Goal: Task Accomplishment & Management: Manage account settings

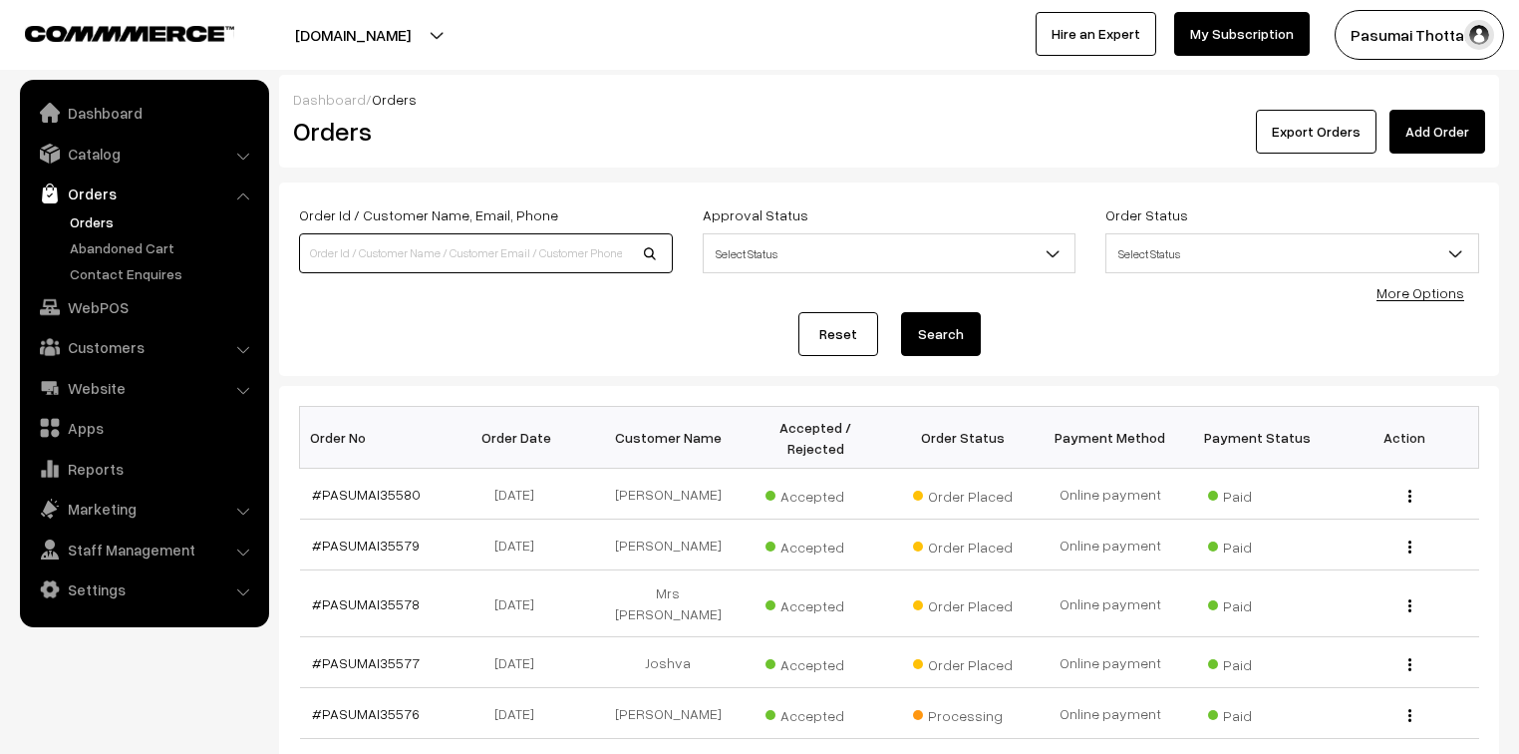
click at [403, 255] on input at bounding box center [486, 253] width 374 height 40
type input "984276331"
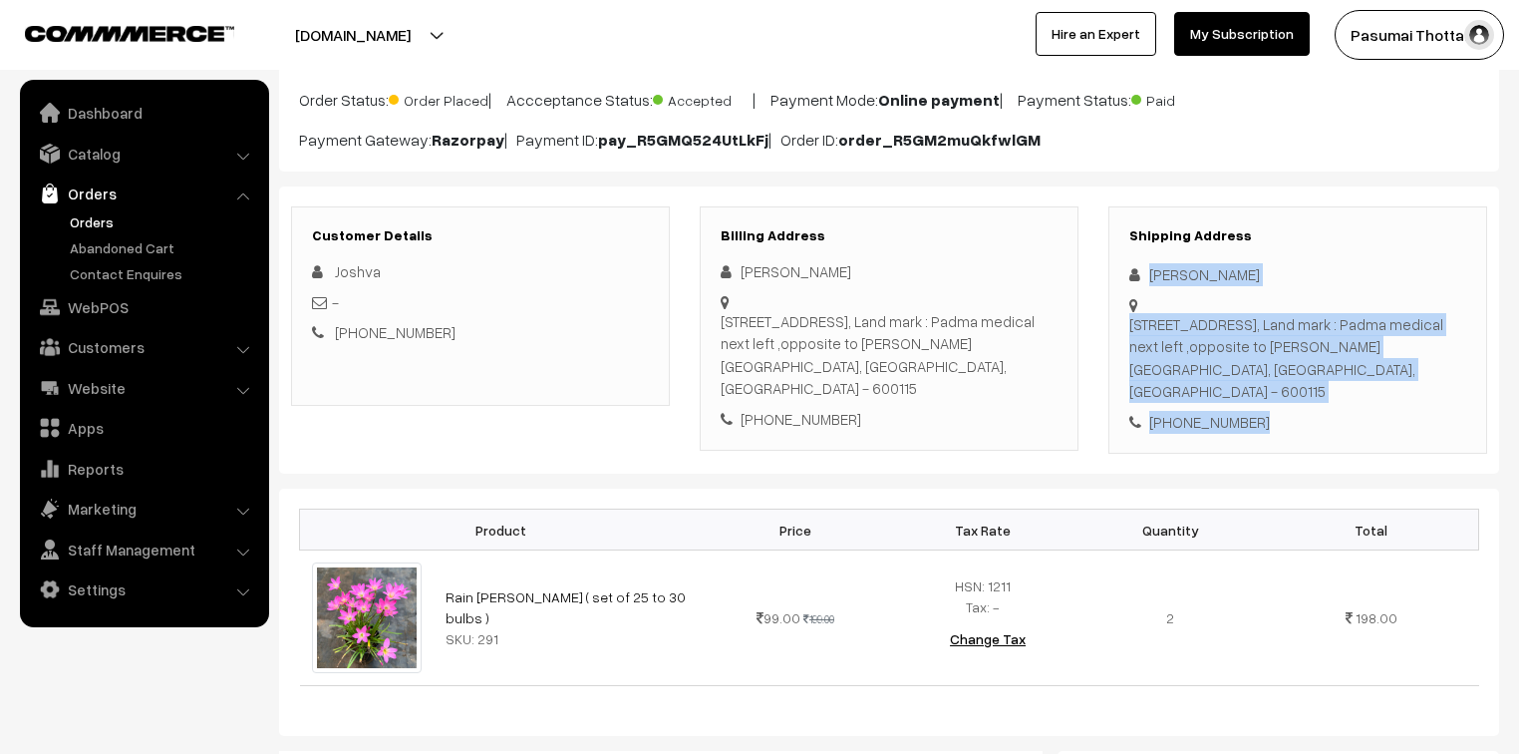
scroll to position [239, 0]
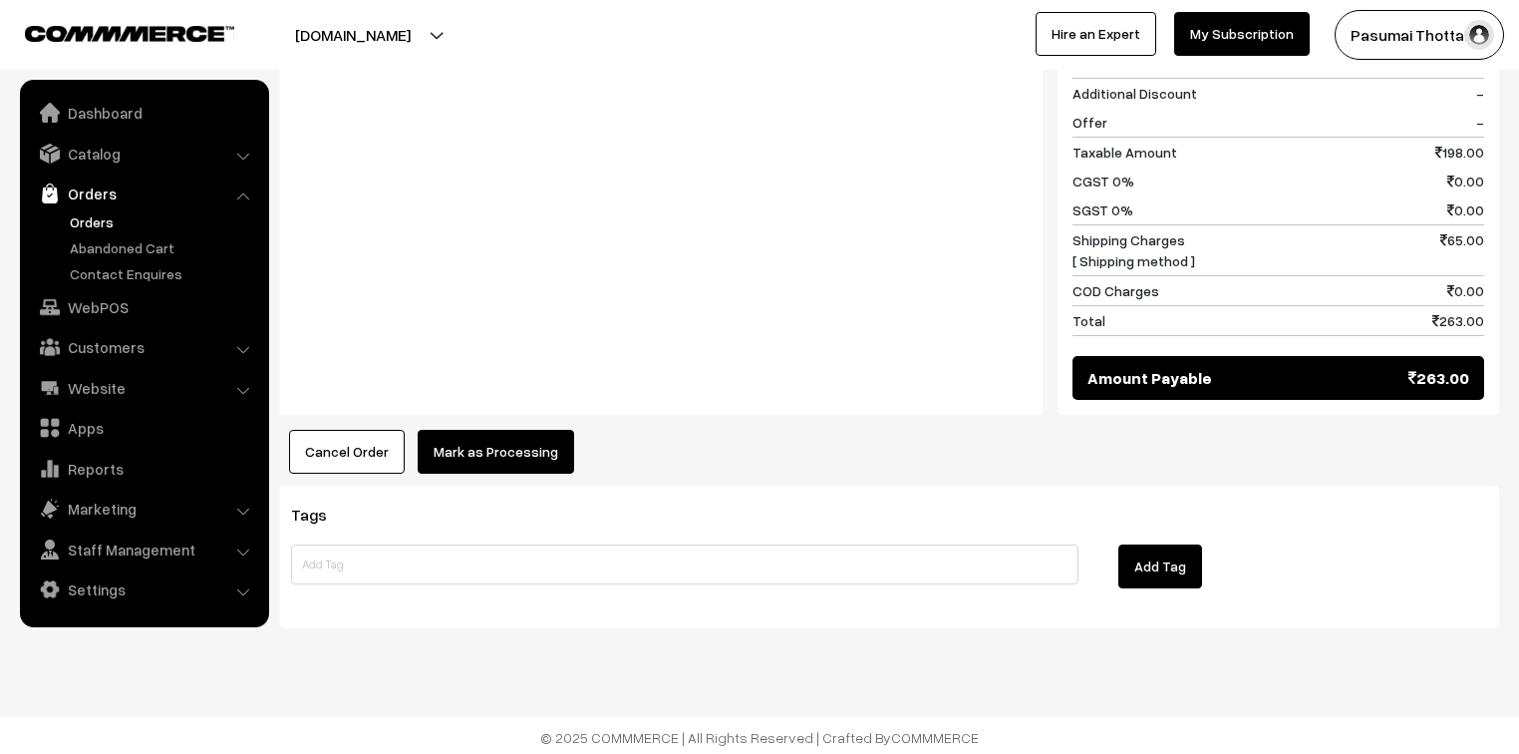
click at [547, 432] on button "Mark as Processing" at bounding box center [496, 452] width 157 height 44
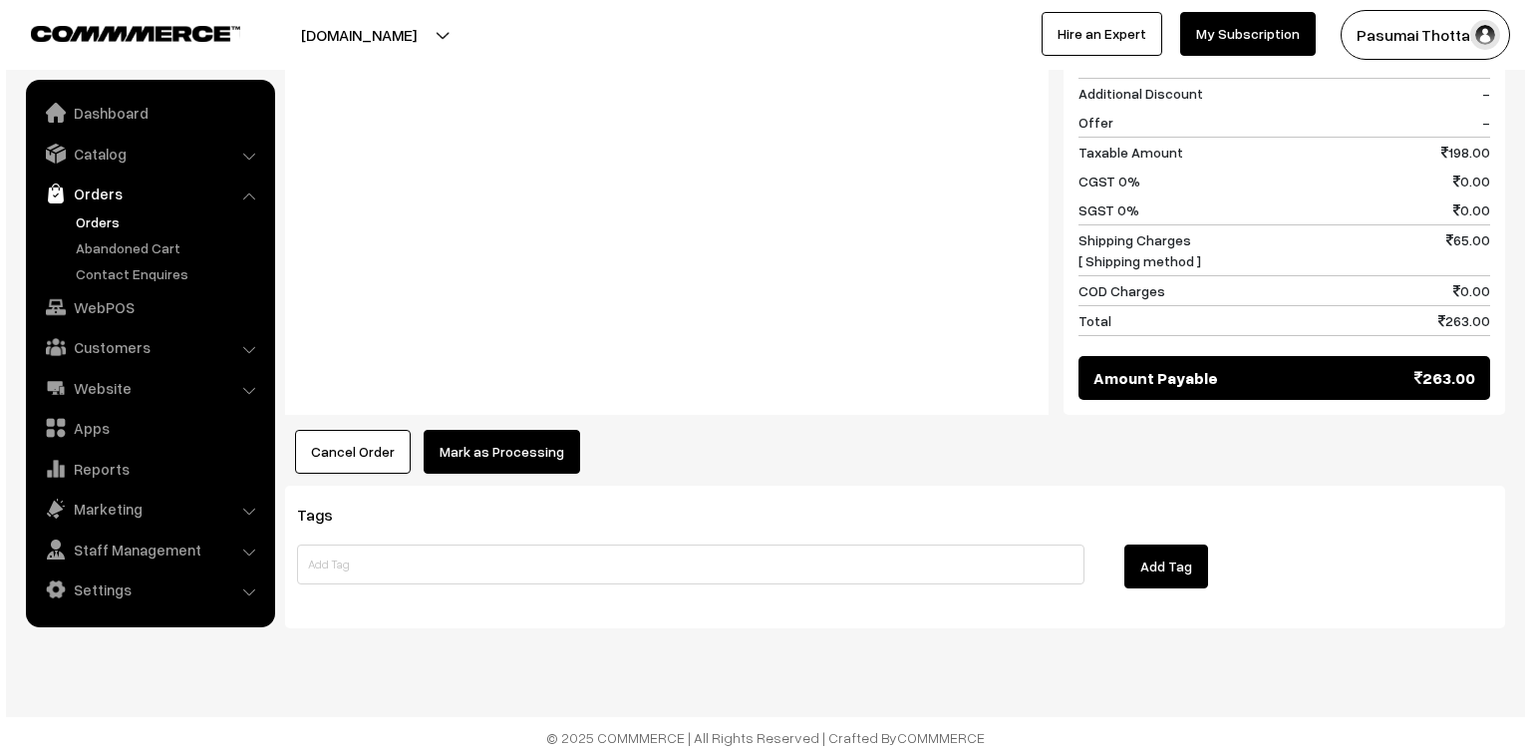
scroll to position [944, 0]
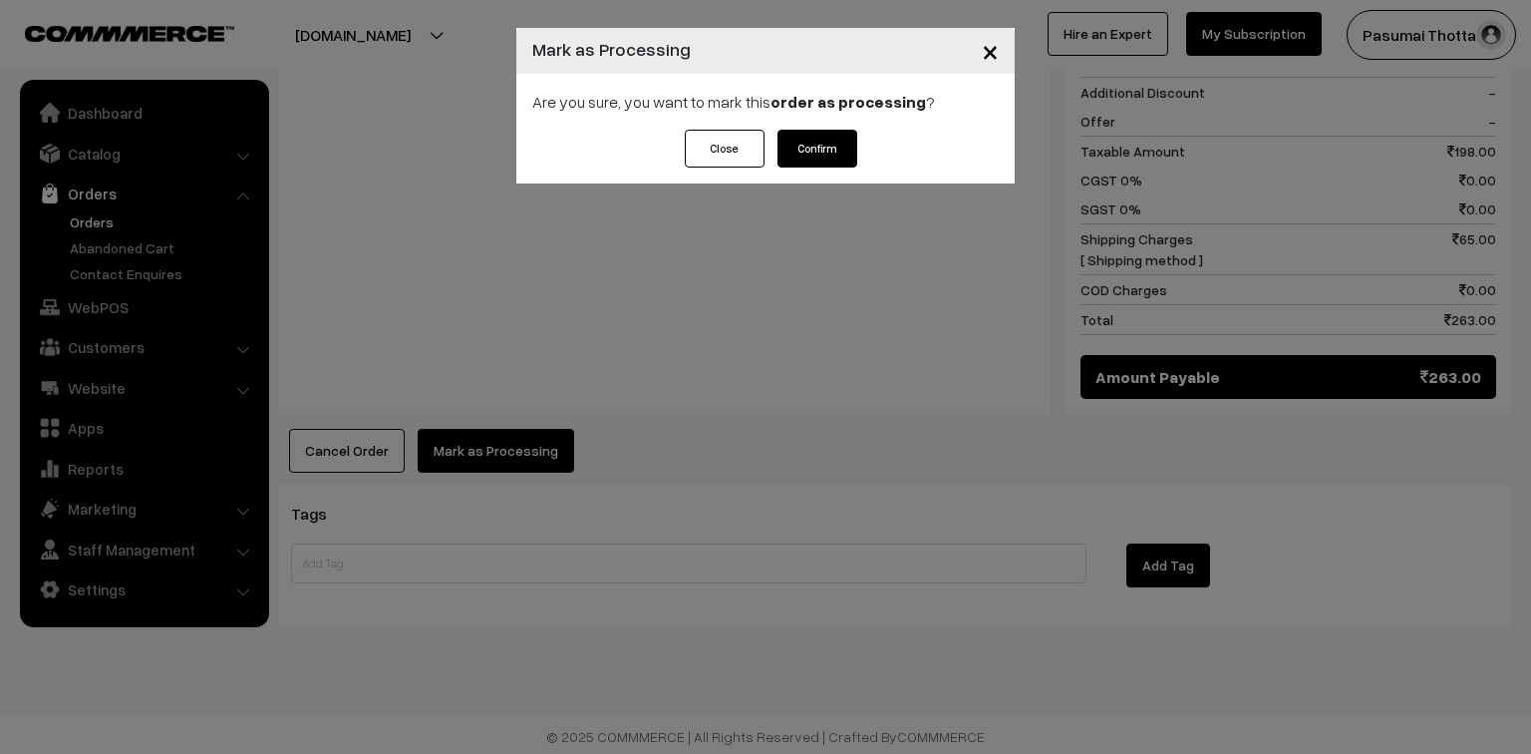
click at [794, 143] on button "Confirm" at bounding box center [818, 149] width 80 height 38
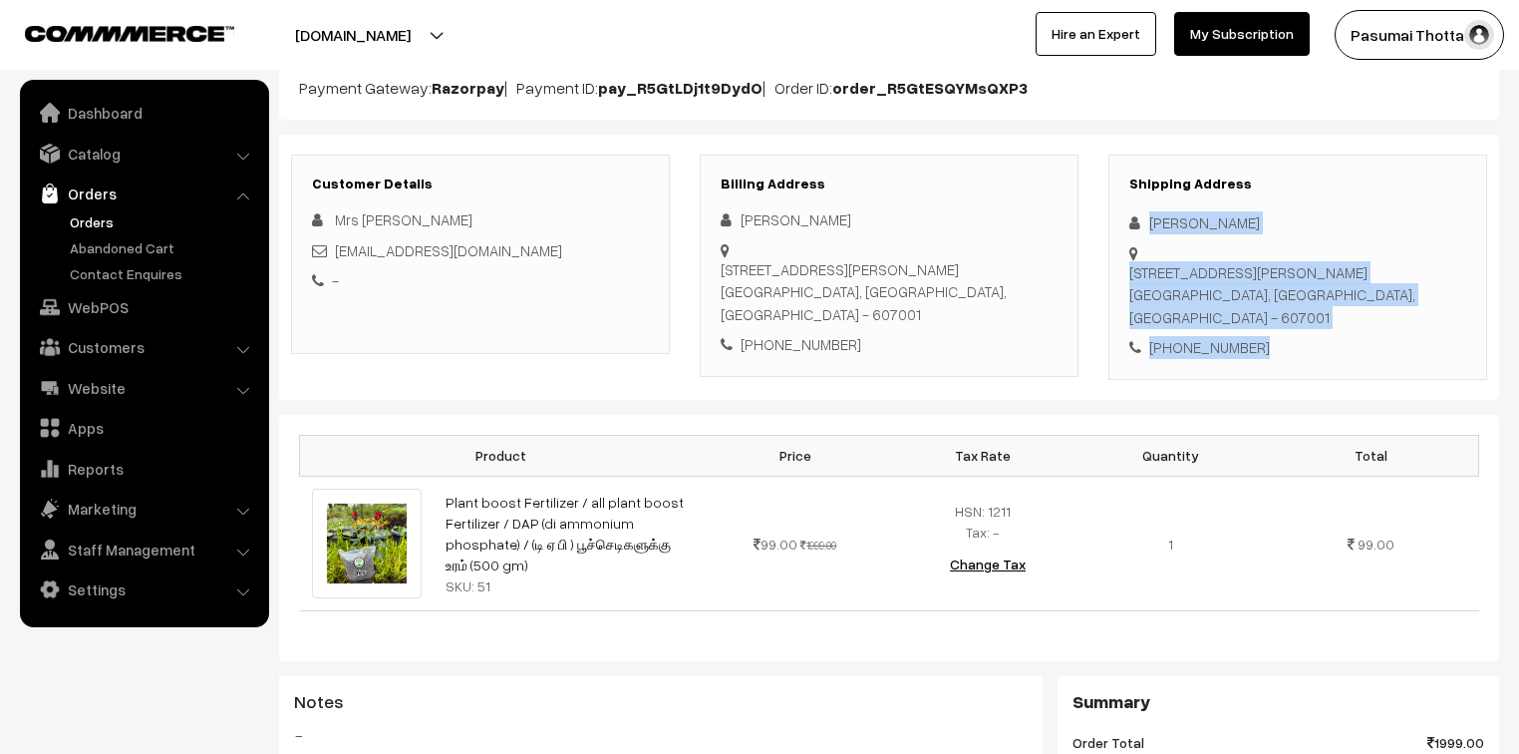
scroll to position [239, 0]
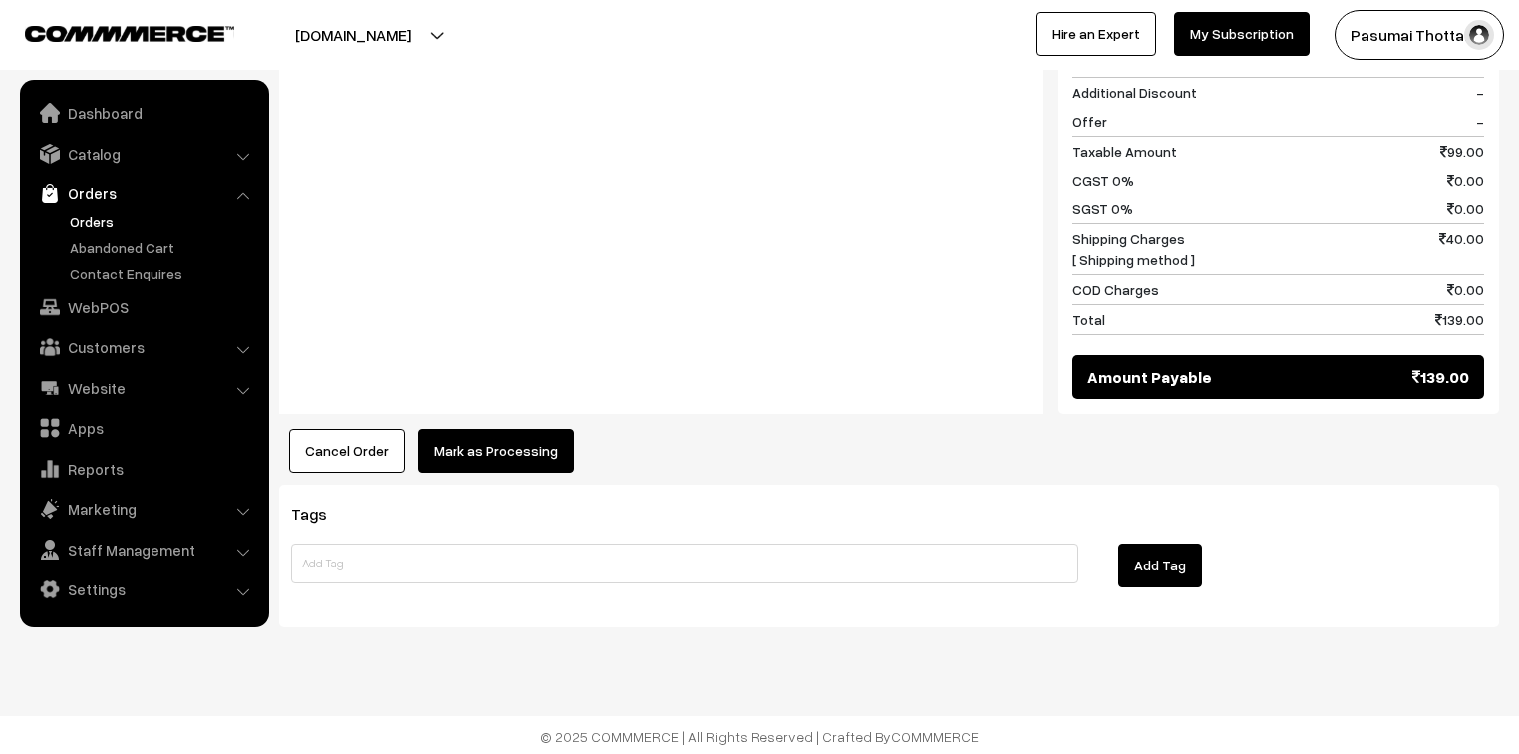
click at [482, 433] on button "Mark as Processing" at bounding box center [496, 451] width 157 height 44
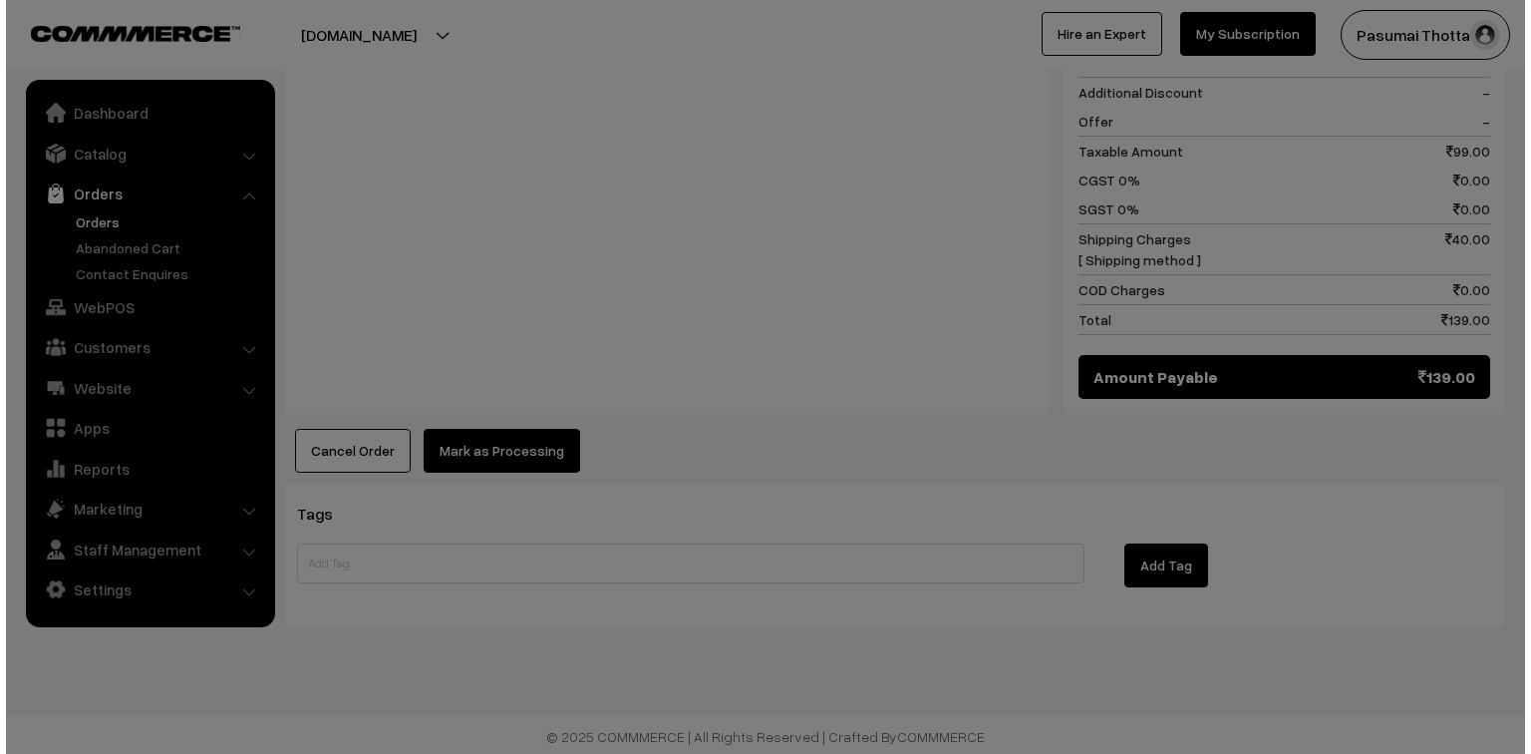
scroll to position [921, 0]
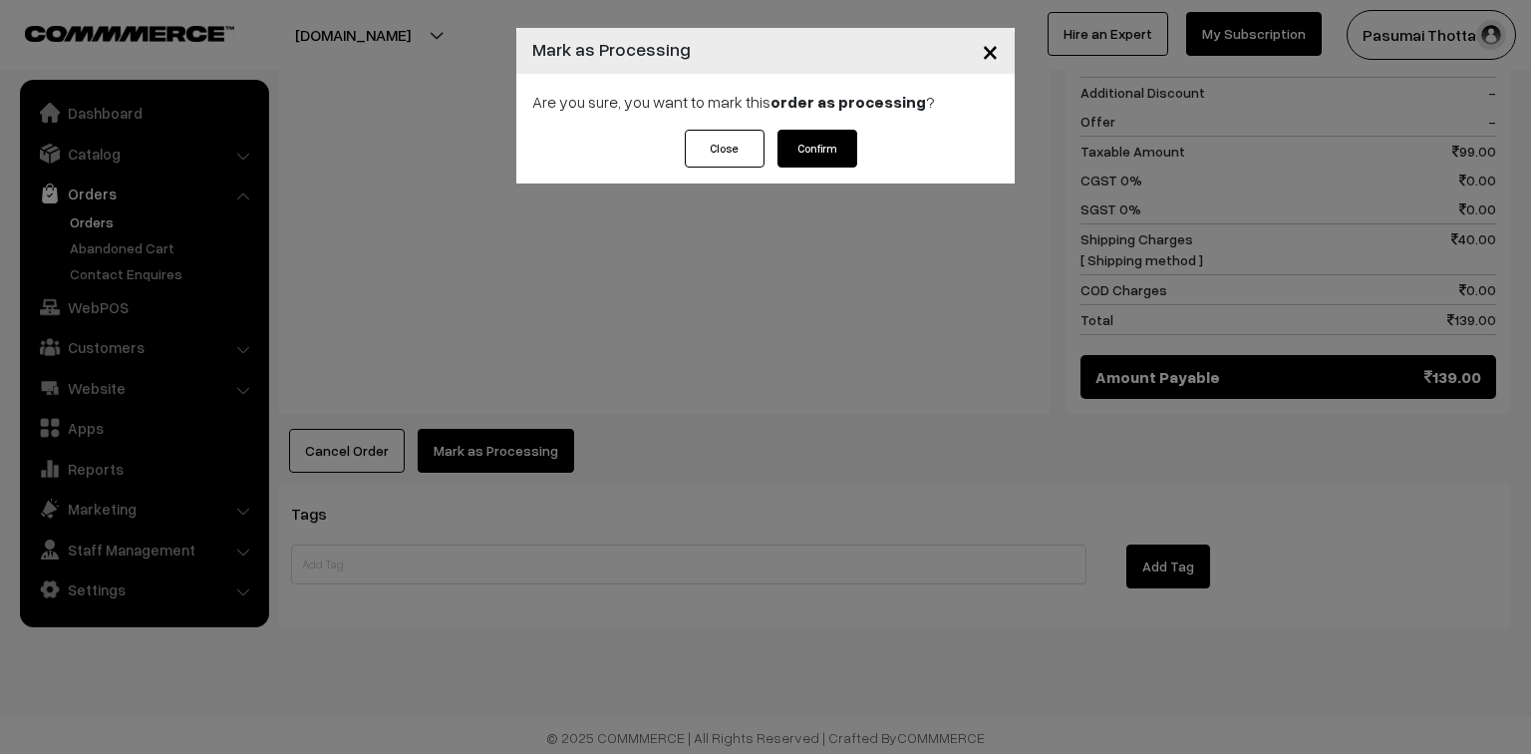
click at [817, 136] on button "Confirm" at bounding box center [818, 149] width 80 height 38
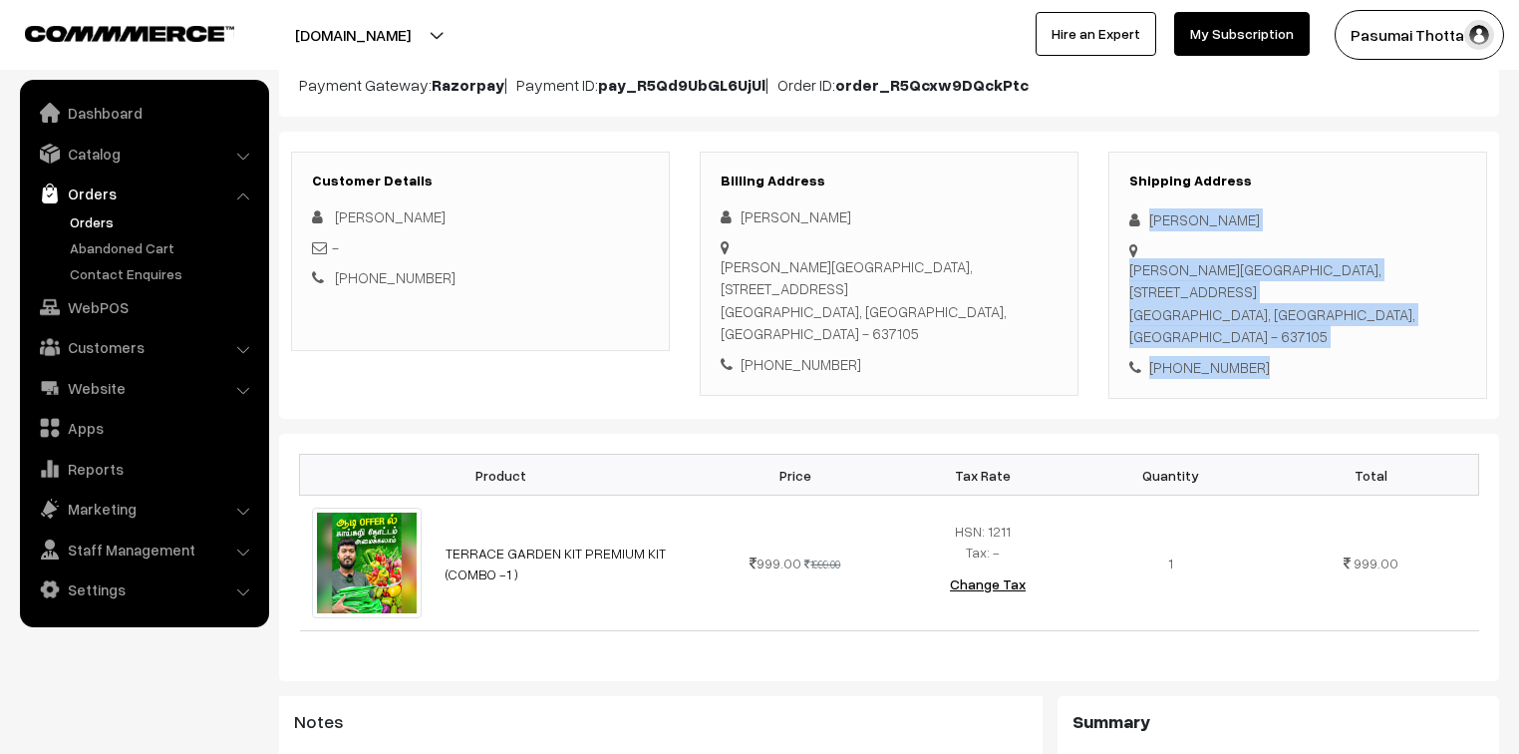
scroll to position [239, 0]
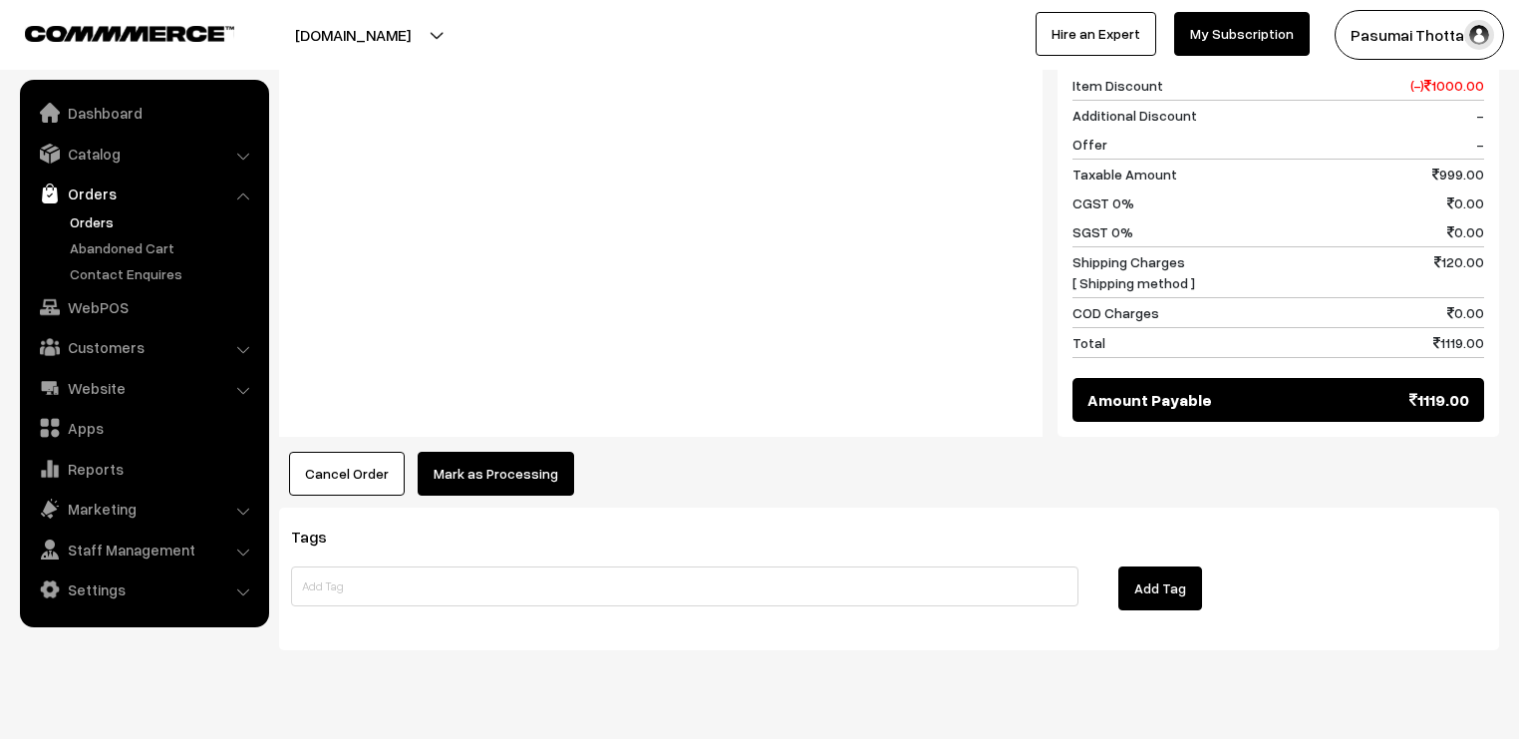
click at [480, 452] on button "Mark as Processing" at bounding box center [496, 474] width 157 height 44
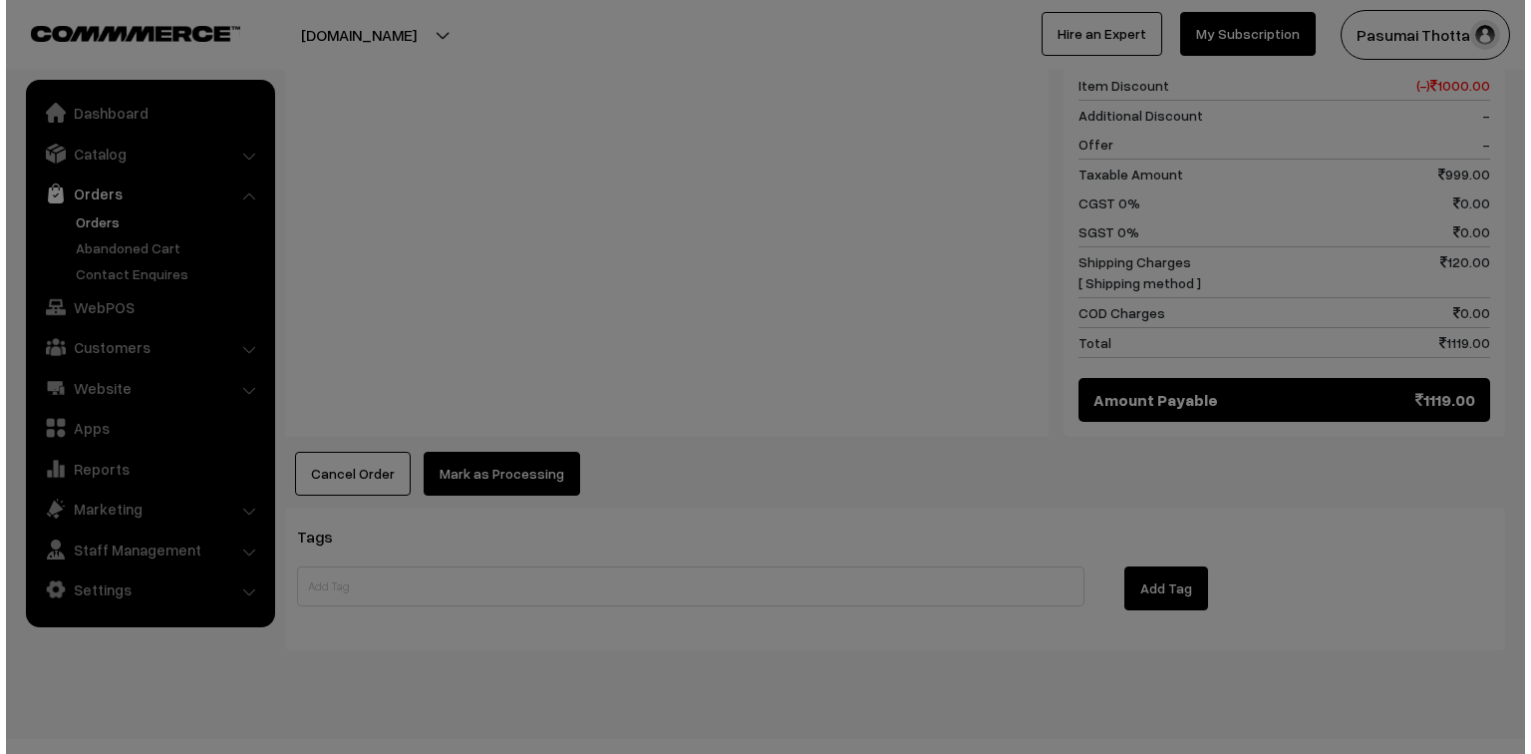
scroll to position [921, 0]
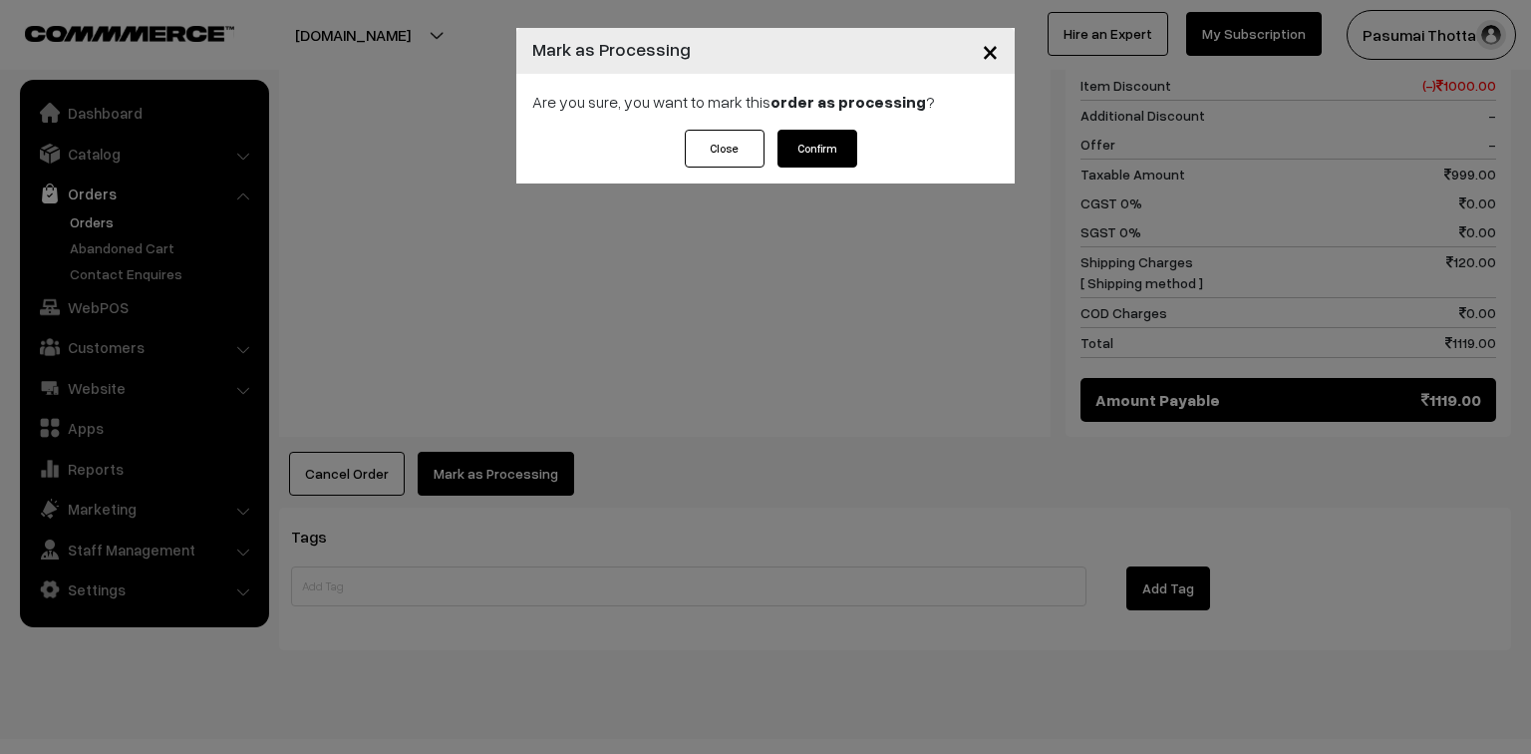
click at [815, 148] on button "Confirm" at bounding box center [818, 149] width 80 height 38
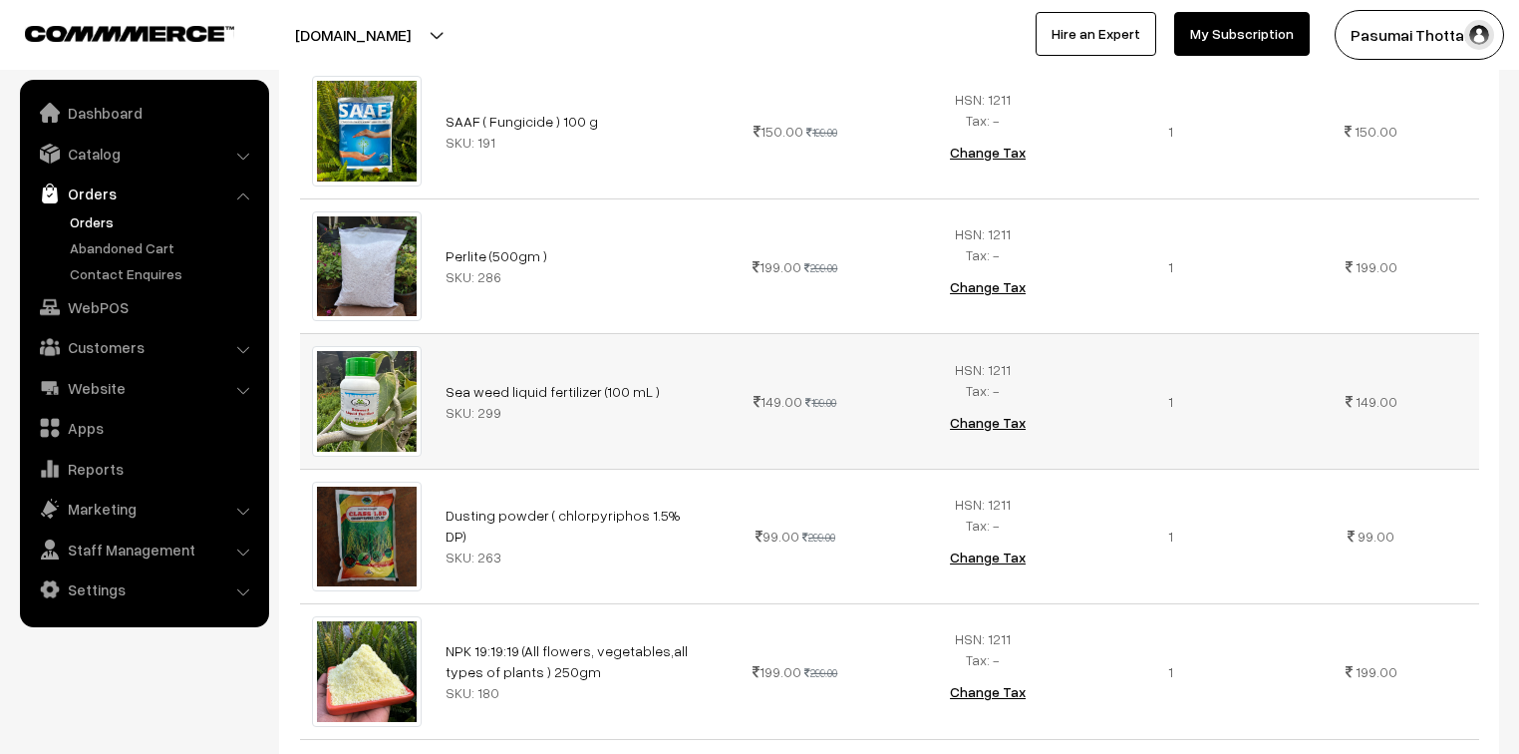
scroll to position [718, 0]
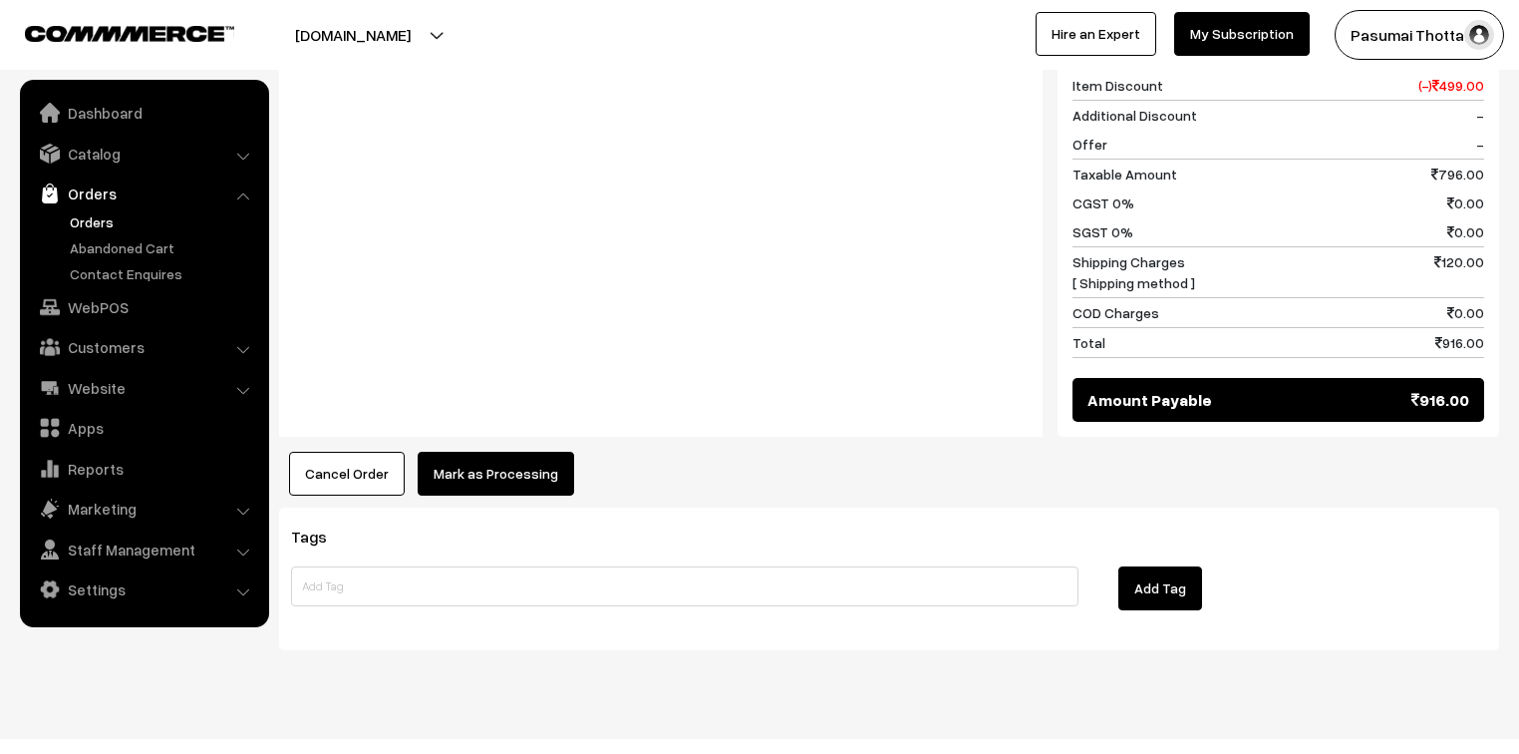
click at [506, 452] on button "Mark as Processing" at bounding box center [496, 474] width 157 height 44
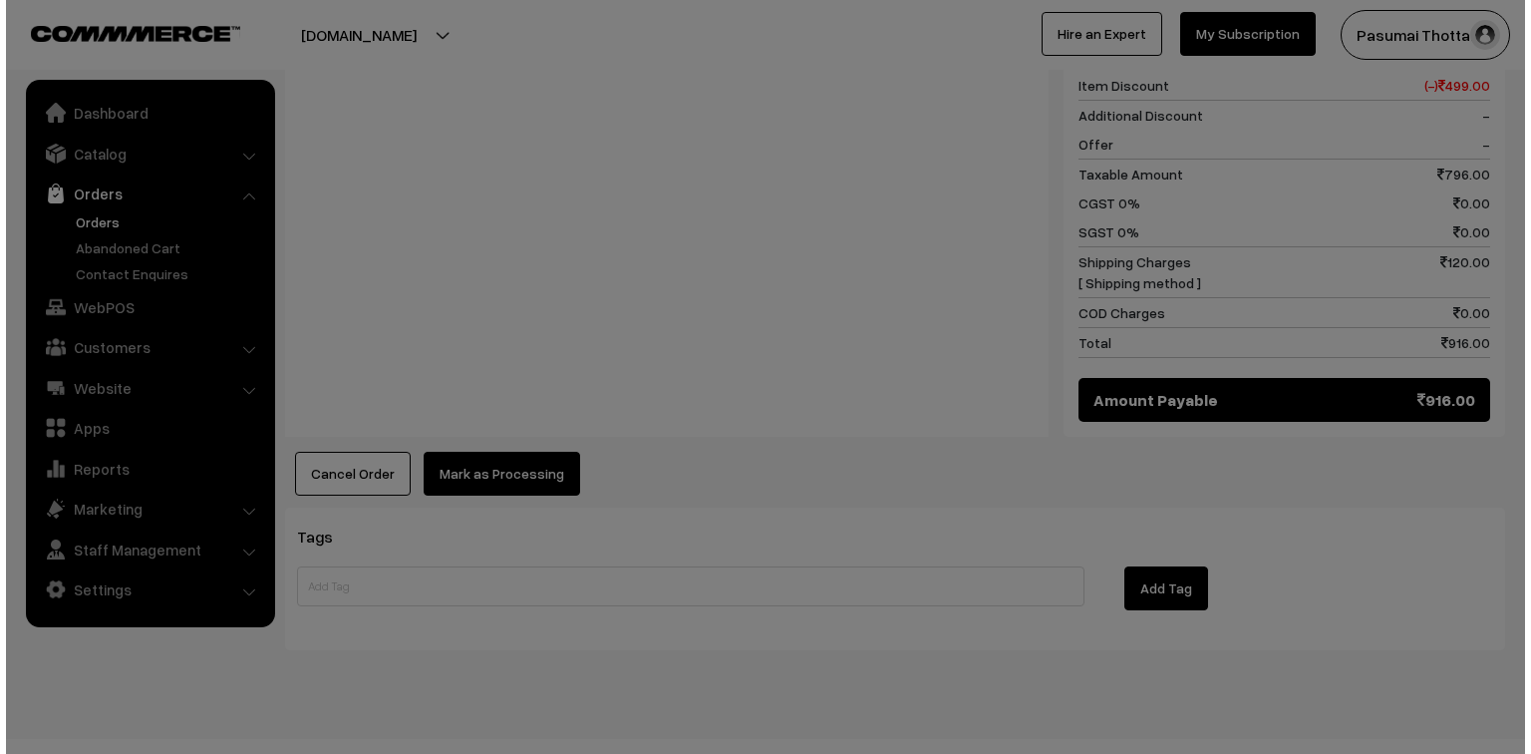
scroll to position [1467, 0]
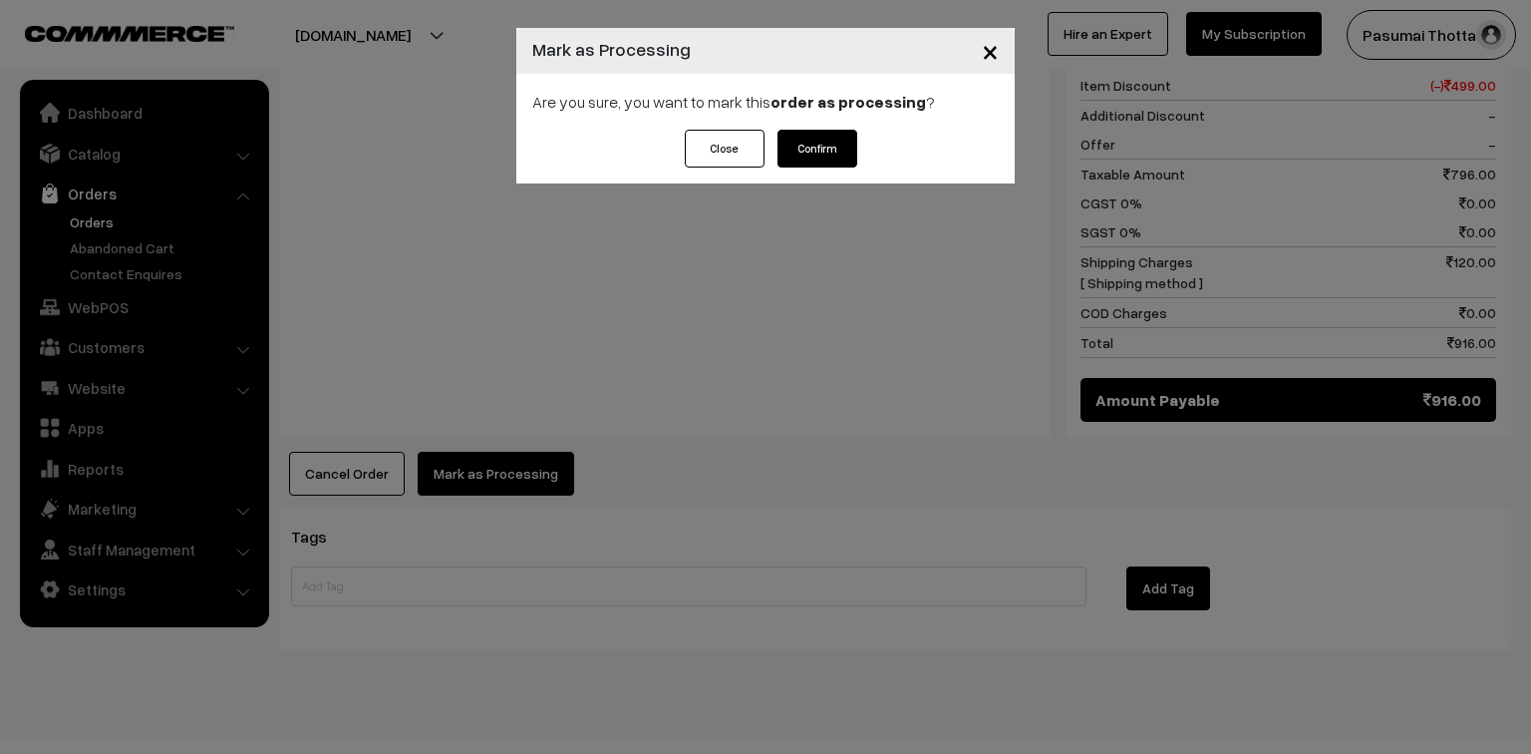
click at [793, 152] on button "Confirm" at bounding box center [818, 149] width 80 height 38
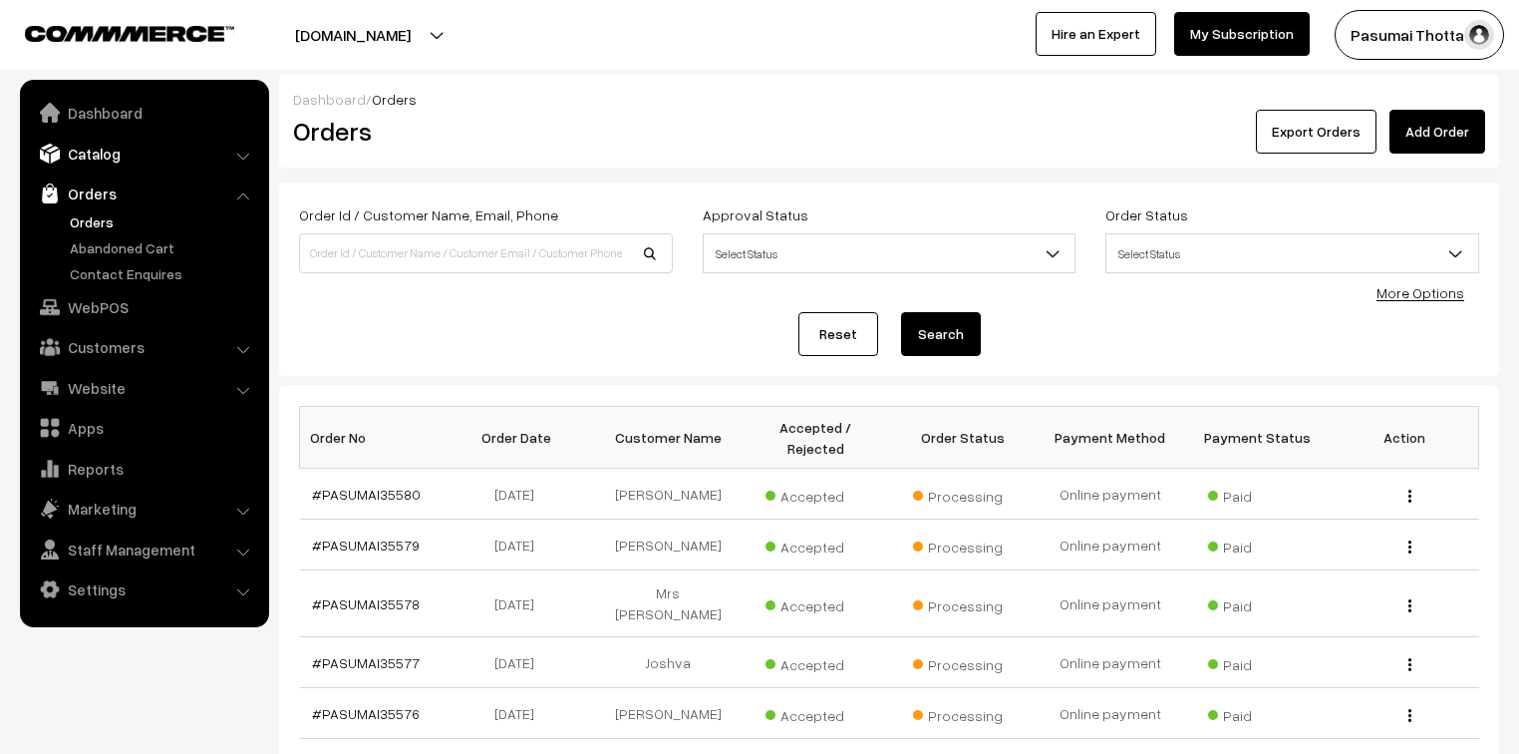
click at [77, 148] on link "Catalog" at bounding box center [143, 154] width 237 height 36
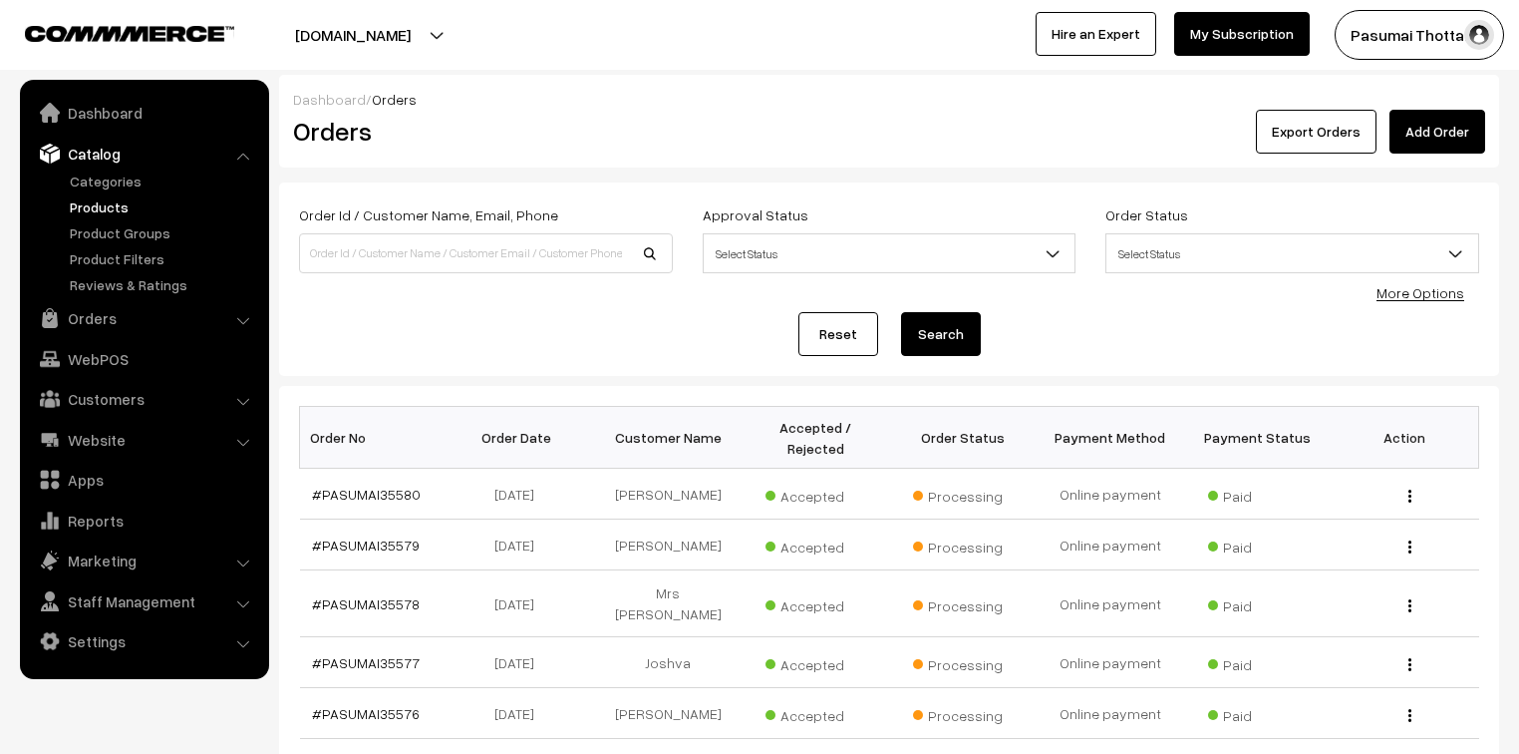
click at [77, 208] on link "Products" at bounding box center [163, 206] width 197 height 21
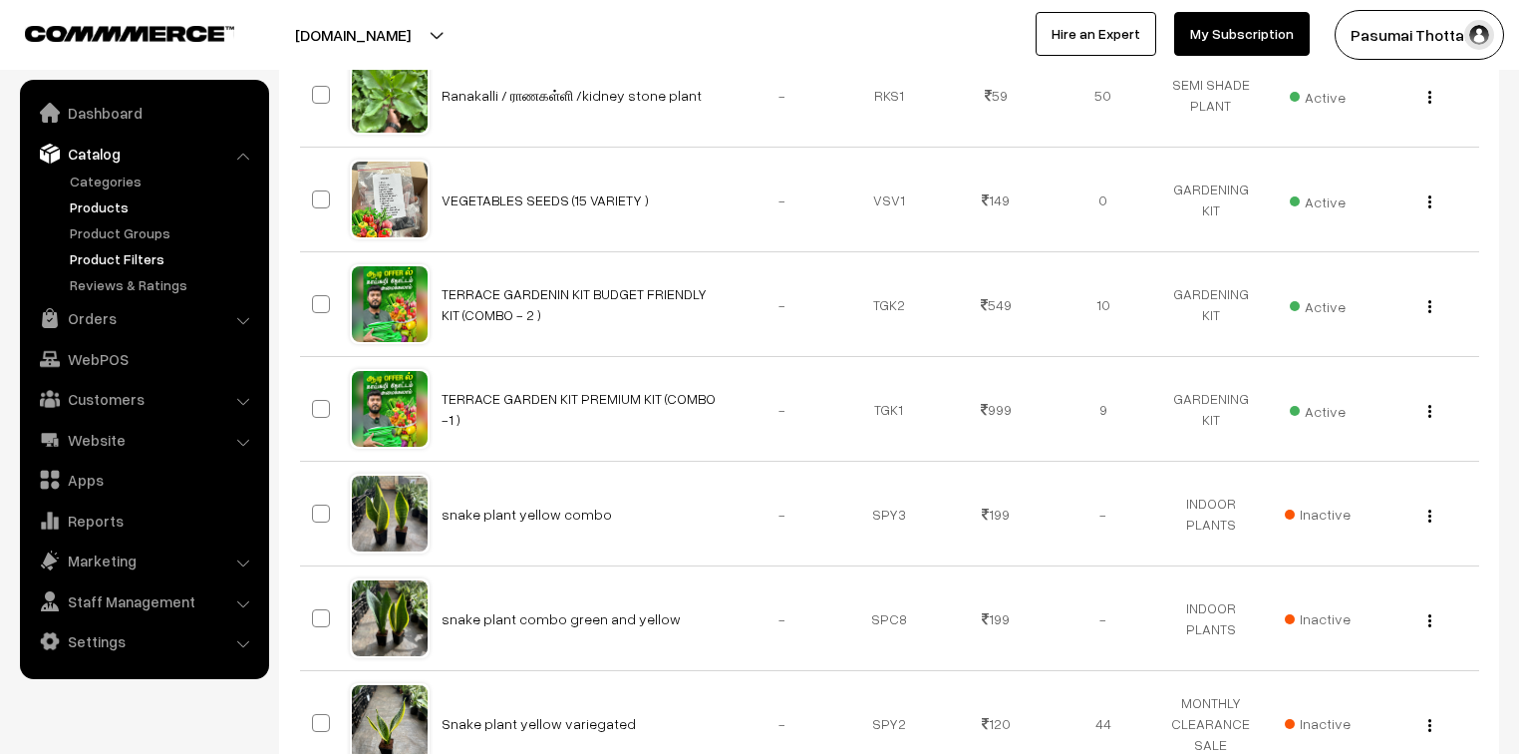
scroll to position [718, 0]
click at [79, 315] on link "Orders" at bounding box center [143, 318] width 237 height 36
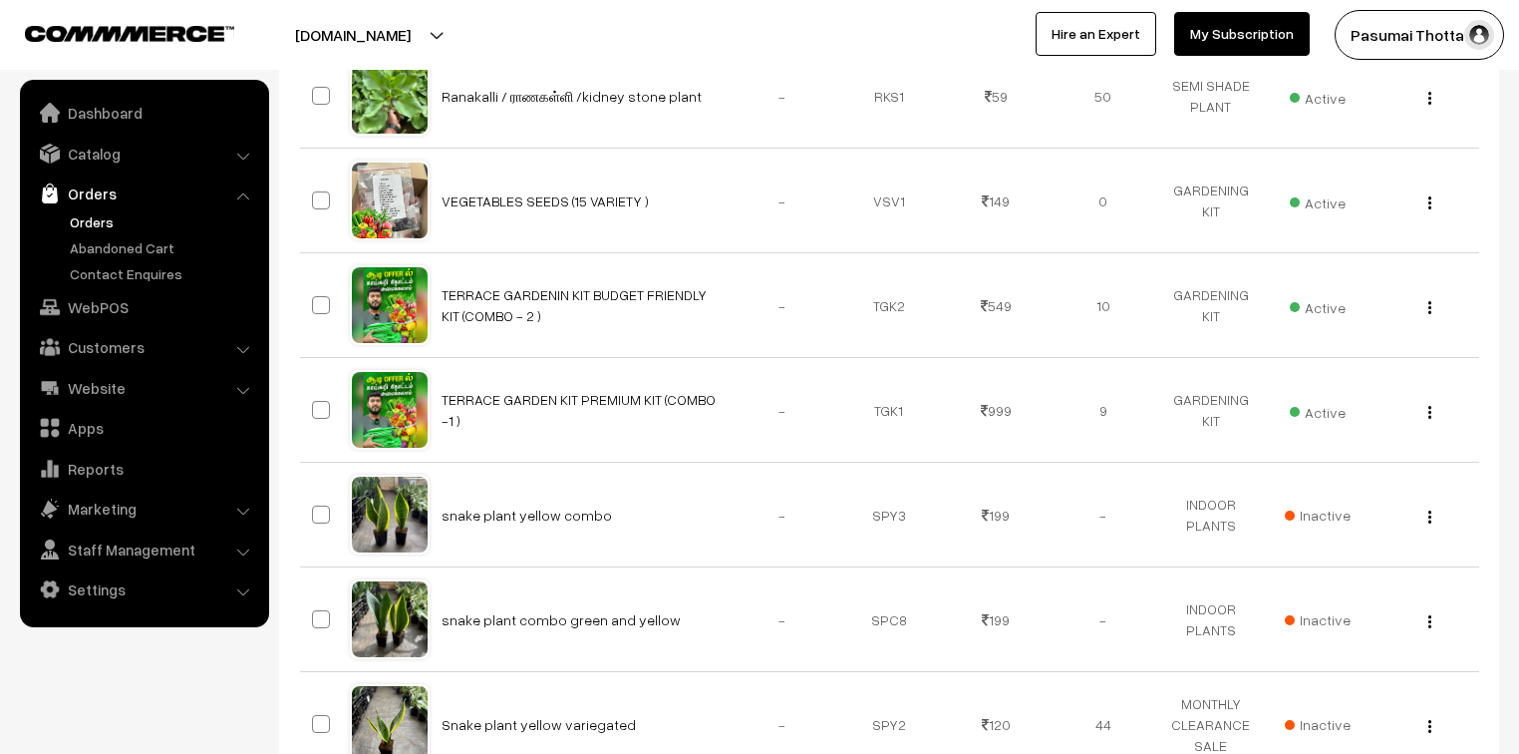
click at [82, 218] on link "Orders" at bounding box center [163, 221] width 197 height 21
